Goal: Find specific page/section: Find specific page/section

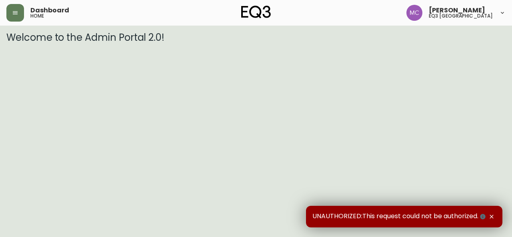
click at [3, 9] on header "Dashboard home [PERSON_NAME] eq3 [GEOGRAPHIC_DATA]" at bounding box center [256, 13] width 512 height 26
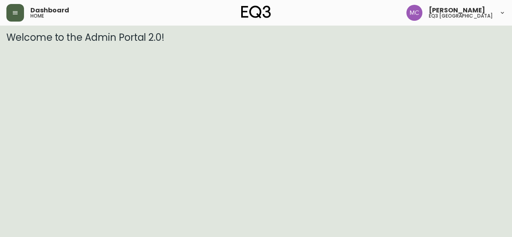
click at [10, 12] on button "button" at bounding box center [15, 13] width 18 height 18
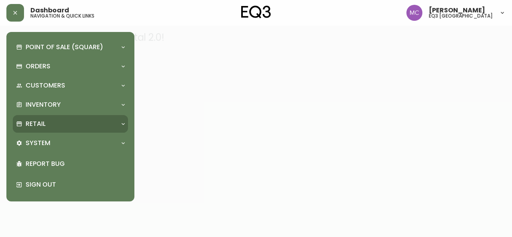
click at [58, 122] on div "Retail" at bounding box center [66, 124] width 101 height 9
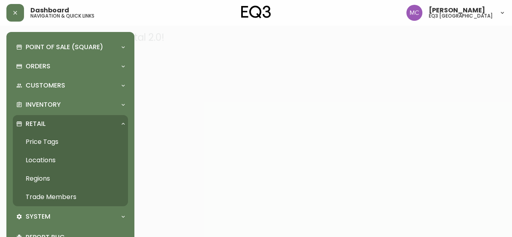
click at [74, 203] on link "Trade Members" at bounding box center [70, 197] width 115 height 18
